Goal: Information Seeking & Learning: Check status

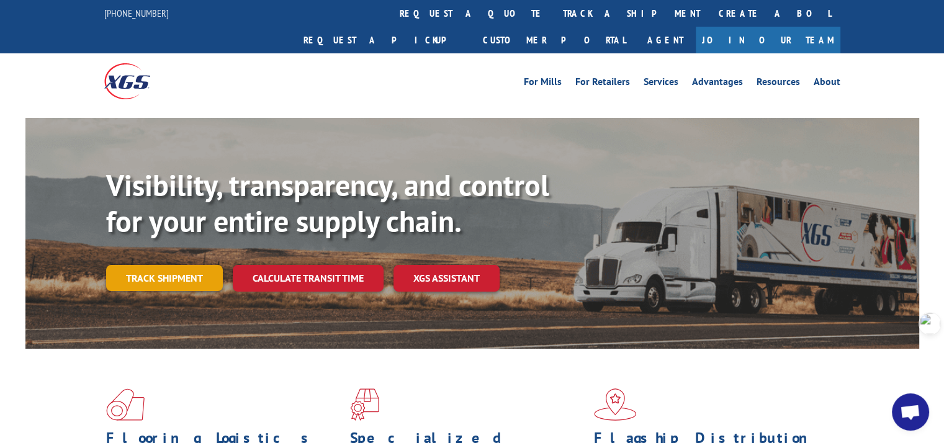
click at [156, 265] on link "Track shipment" at bounding box center [164, 278] width 117 height 26
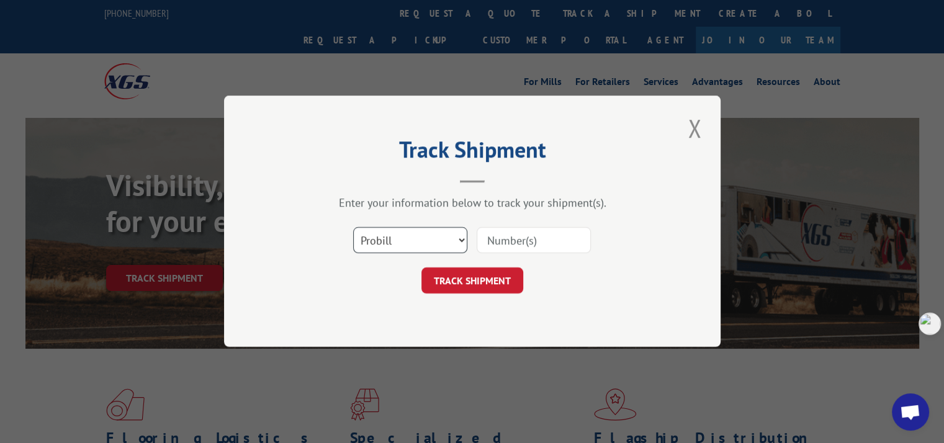
click at [382, 242] on select "Select category... Probill BOL PO" at bounding box center [410, 241] width 114 height 26
select select "po"
click at [353, 228] on select "Select category... Probill BOL PO" at bounding box center [410, 241] width 114 height 26
click at [512, 238] on input at bounding box center [534, 241] width 114 height 26
paste input "293775622"
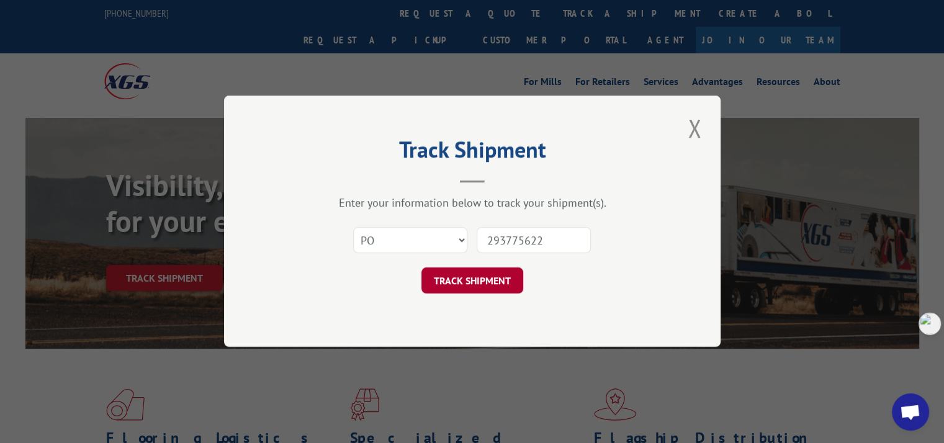
type input "293775622"
click at [495, 284] on button "TRACK SHIPMENT" at bounding box center [473, 281] width 102 height 26
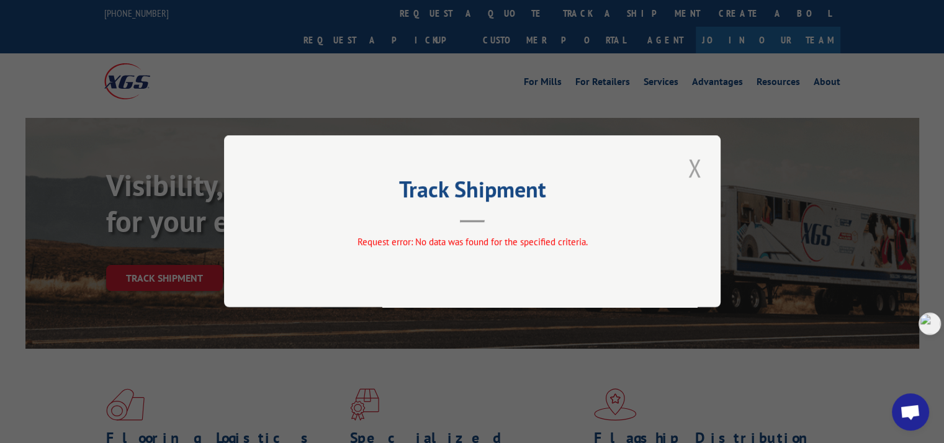
click at [696, 168] on button "Close modal" at bounding box center [694, 168] width 21 height 34
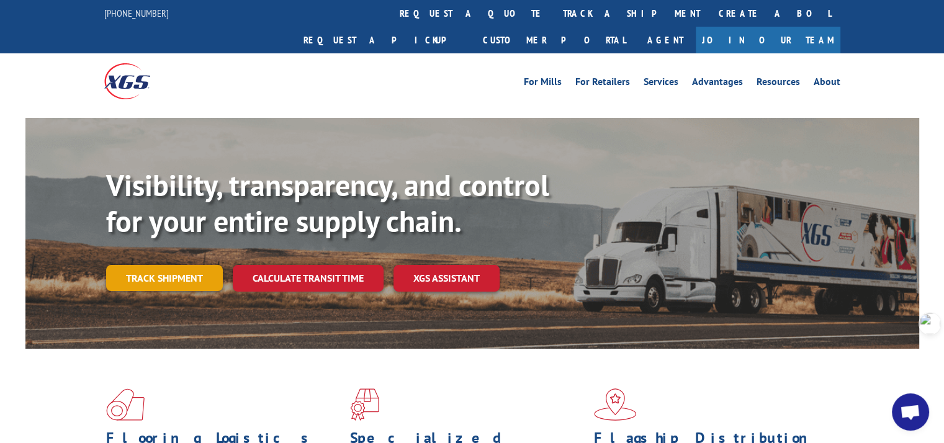
click at [181, 265] on link "Track shipment" at bounding box center [164, 278] width 117 height 26
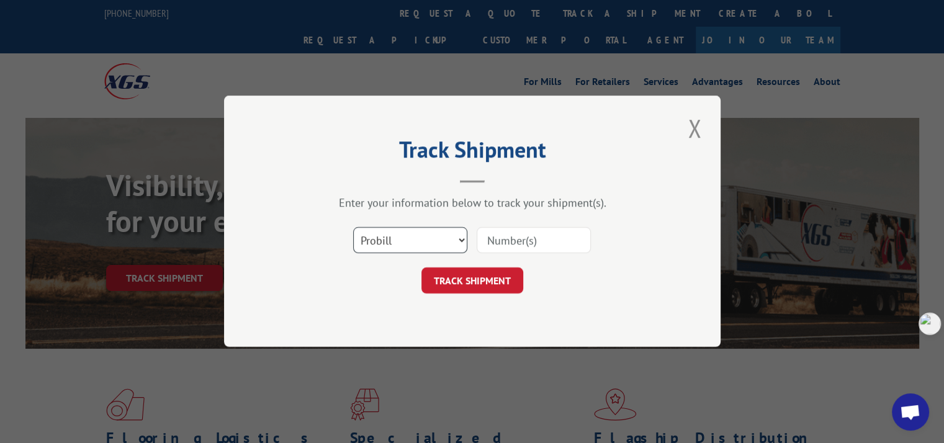
click at [397, 238] on select "Select category... Probill BOL PO" at bounding box center [410, 241] width 114 height 26
select select "po"
click at [353, 228] on select "Select category... Probill BOL PO" at bounding box center [410, 241] width 114 height 26
click at [500, 230] on input at bounding box center [534, 241] width 114 height 26
paste input "293775622"
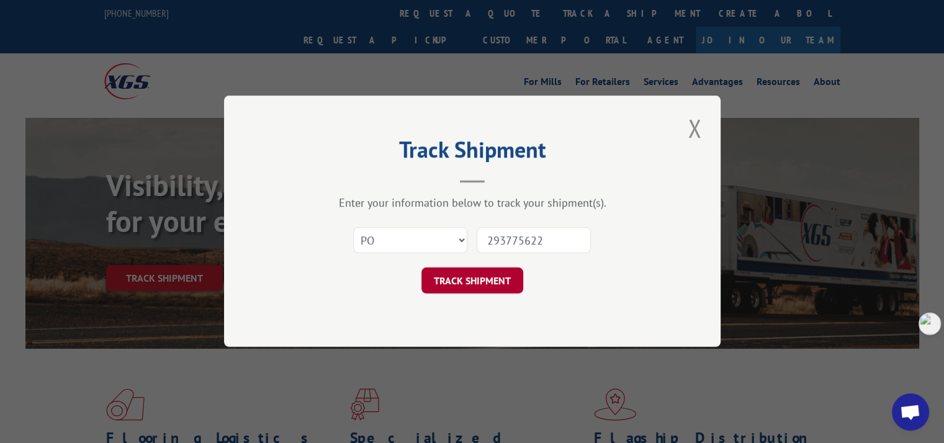
type input "293775622"
click at [486, 284] on button "TRACK SHIPMENT" at bounding box center [473, 281] width 102 height 26
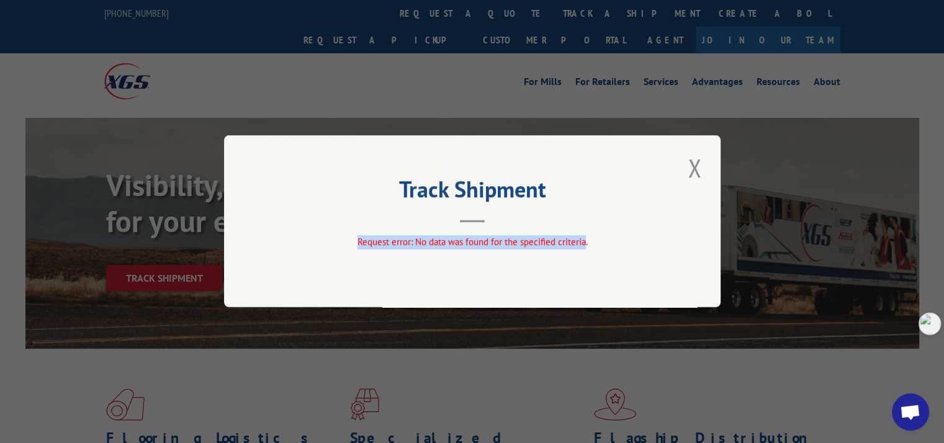
drag, startPoint x: 353, startPoint y: 243, endPoint x: 584, endPoint y: 243, distance: 230.3
click at [584, 243] on div "Request error: No data was found for the specified criteria." at bounding box center [472, 243] width 373 height 14
